Goal: Task Accomplishment & Management: Use online tool/utility

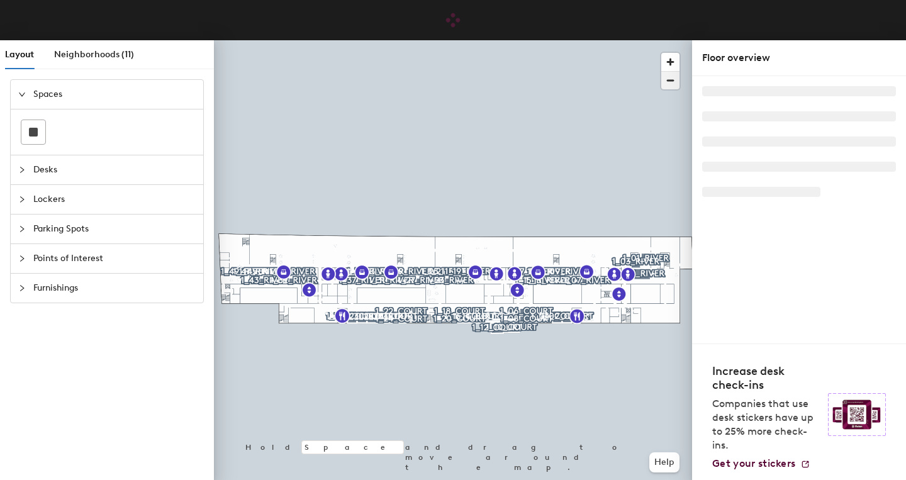
click at [670, 77] on span "button" at bounding box center [670, 81] width 18 height 18
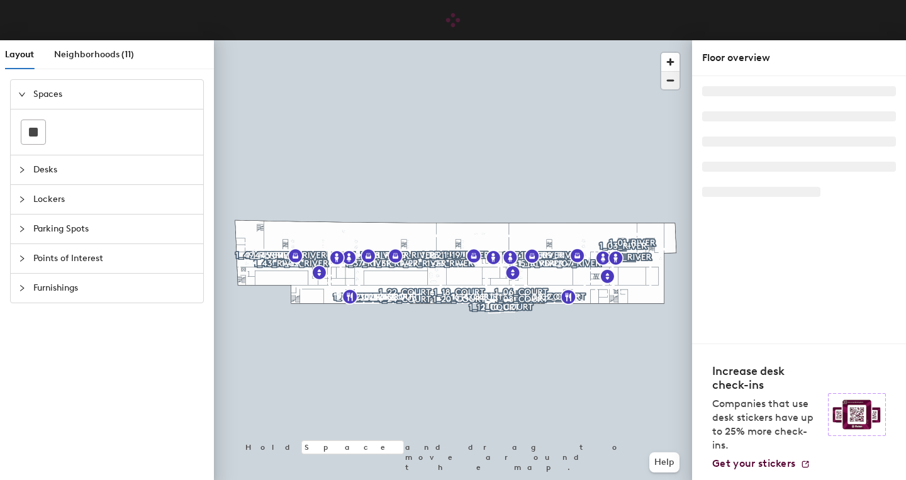
click at [670, 80] on span "button" at bounding box center [670, 81] width 18 height 18
click at [669, 54] on span "button" at bounding box center [670, 62] width 18 height 18
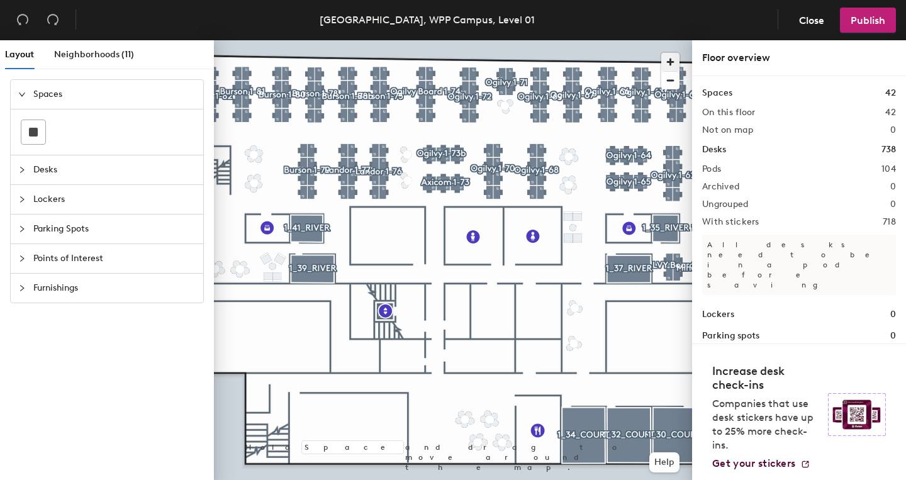
click at [665, 62] on span "button" at bounding box center [670, 62] width 18 height 18
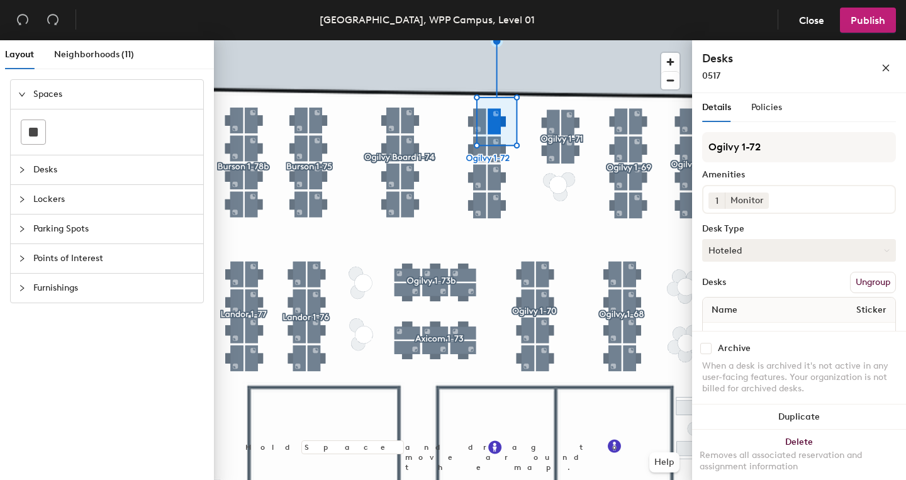
scroll to position [35, 0]
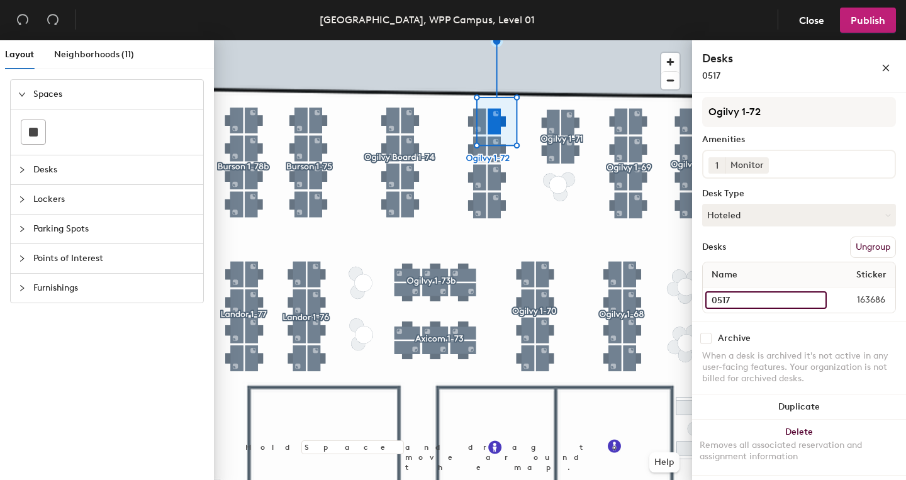
drag, startPoint x: 753, startPoint y: 301, endPoint x: 731, endPoint y: 301, distance: 22.0
click at [731, 301] on input "0517" at bounding box center [765, 300] width 121 height 18
type input "0520"
click at [743, 292] on input "0522" at bounding box center [765, 300] width 121 height 18
type input "0519"
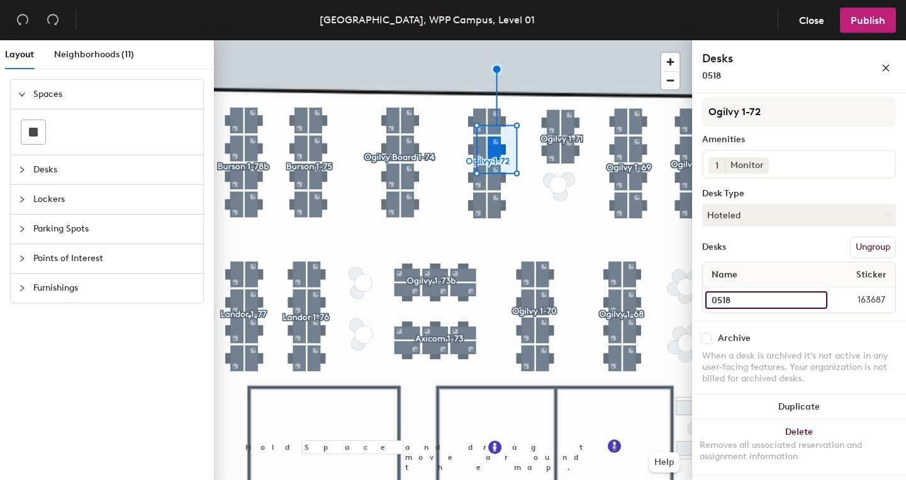
click at [738, 301] on input "0518" at bounding box center [766, 300] width 122 height 18
type input "0521"
click at [745, 299] on input "0521" at bounding box center [765, 300] width 121 height 18
type input "0518"
click at [752, 297] on input "0519" at bounding box center [765, 300] width 121 height 18
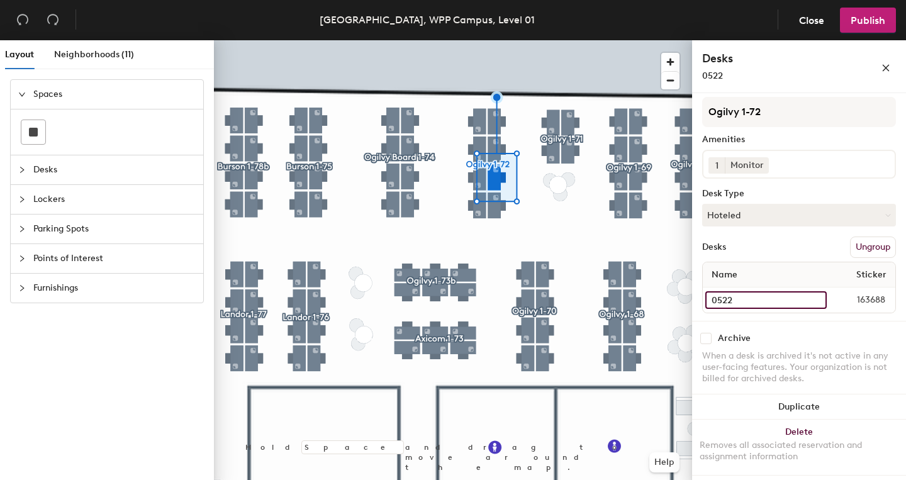
type input "0522"
click at [740, 303] on input "0520" at bounding box center [765, 300] width 121 height 18
type input "0517"
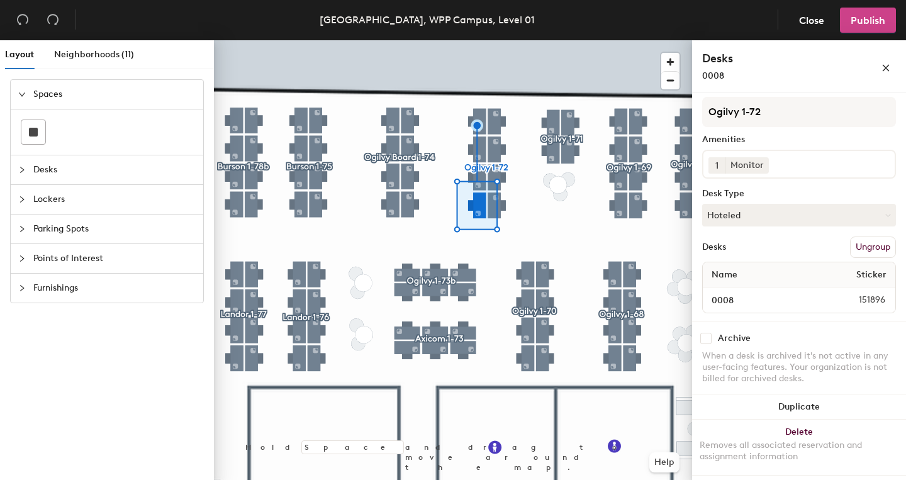
click at [858, 18] on span "Publish" at bounding box center [867, 20] width 35 height 12
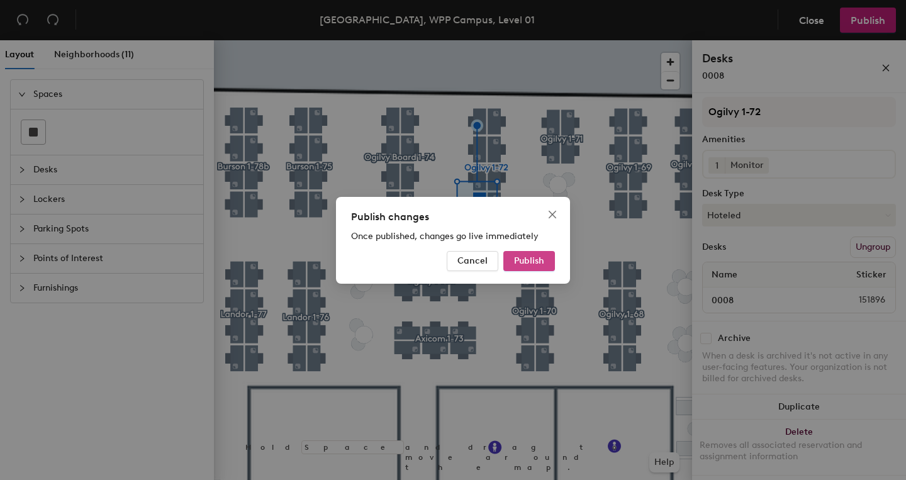
click at [533, 257] on span "Publish" at bounding box center [529, 260] width 30 height 11
